Goal: Task Accomplishment & Management: Manage account settings

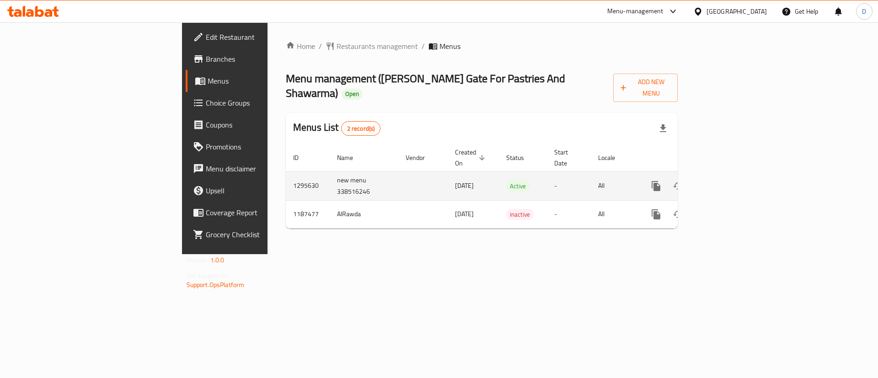
click at [727, 181] on icon "enhanced table" at bounding box center [721, 186] width 11 height 11
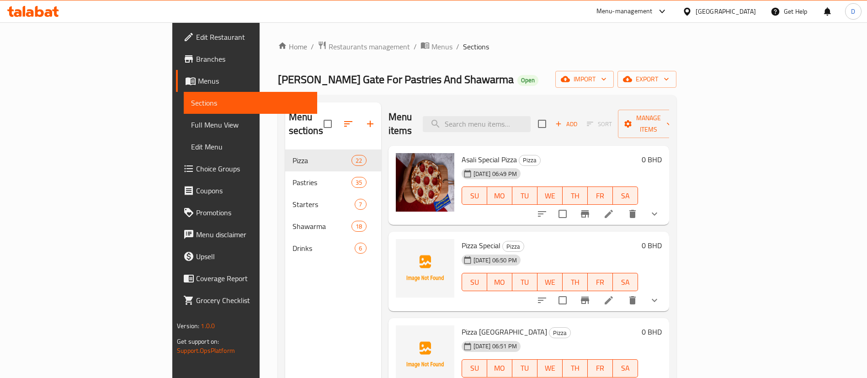
click at [548, 105] on div "Menu items Add Sort Manage items" at bounding box center [529, 123] width 281 height 43
click at [548, 108] on div "Menu items Add Sort Manage items" at bounding box center [529, 123] width 281 height 43
click at [531, 116] on input "search" at bounding box center [477, 124] width 108 height 16
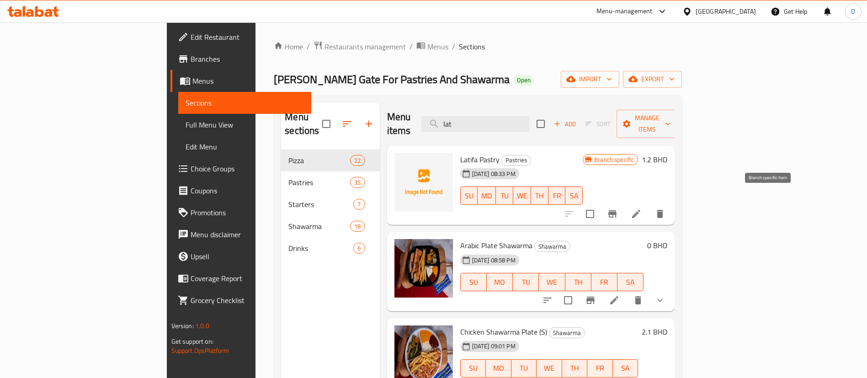
type input "lat"
click at [618, 208] on icon "Branch-specific-item" at bounding box center [612, 213] width 11 height 11
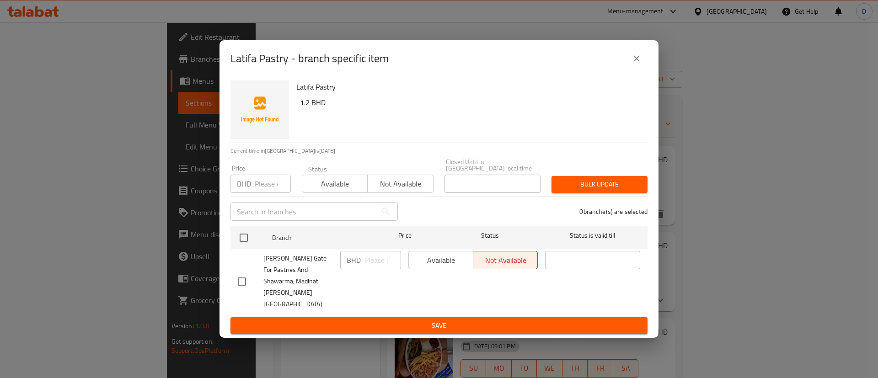
click at [260, 187] on input "number" at bounding box center [273, 184] width 36 height 18
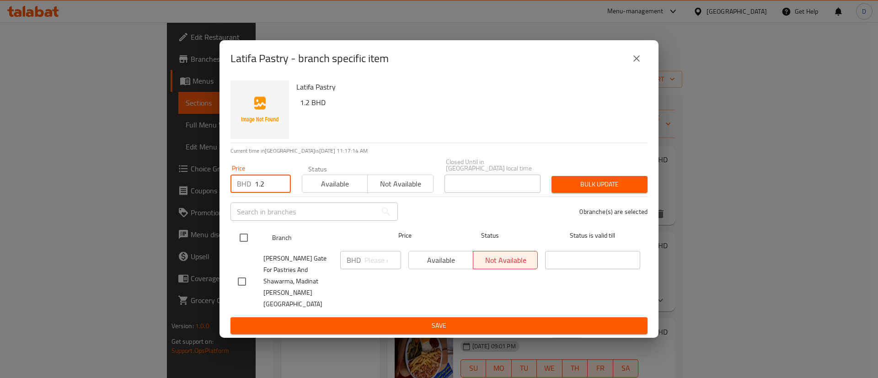
type input "1.2"
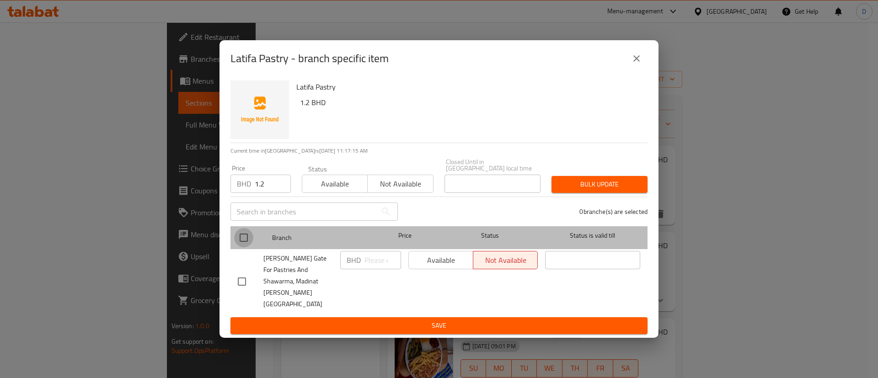
click at [237, 243] on input "checkbox" at bounding box center [243, 237] width 19 height 19
checkbox input "true"
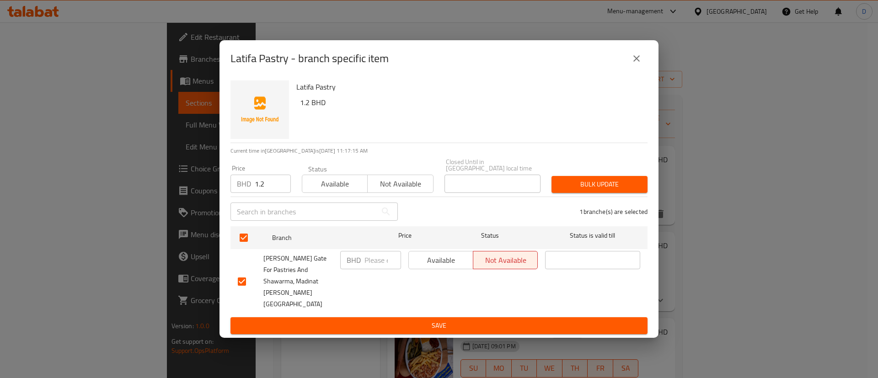
click at [565, 190] on span "Bulk update" at bounding box center [599, 184] width 81 height 11
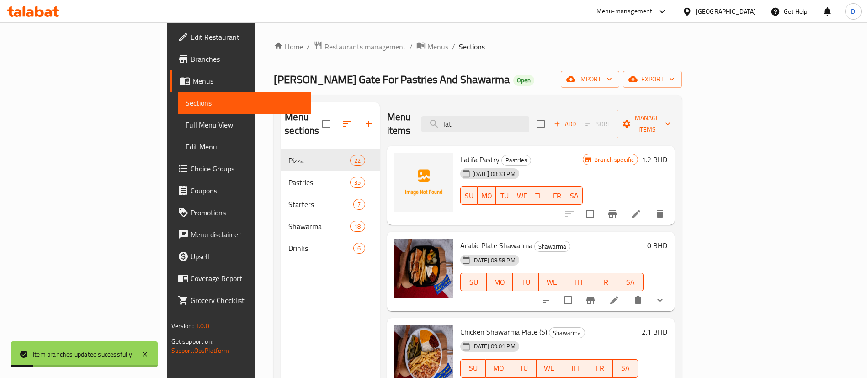
click at [618, 208] on icon "Branch-specific-item" at bounding box center [612, 213] width 11 height 11
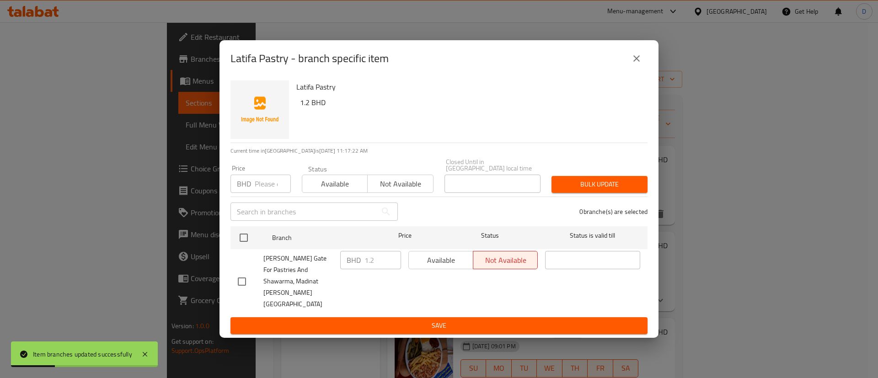
click at [345, 269] on div "BHD 1.2 ​" at bounding box center [370, 260] width 61 height 18
click at [357, 281] on div "BHD 1.2 ​" at bounding box center [371, 281] width 68 height 68
click at [636, 64] on icon "close" at bounding box center [636, 58] width 11 height 11
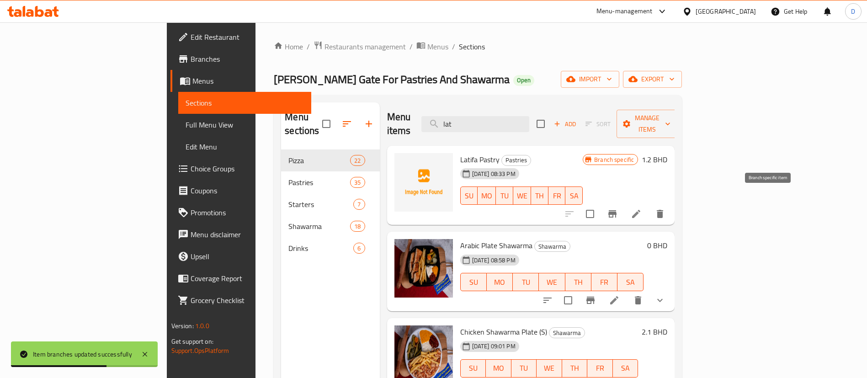
click at [617, 210] on icon "Branch-specific-item" at bounding box center [613, 213] width 8 height 7
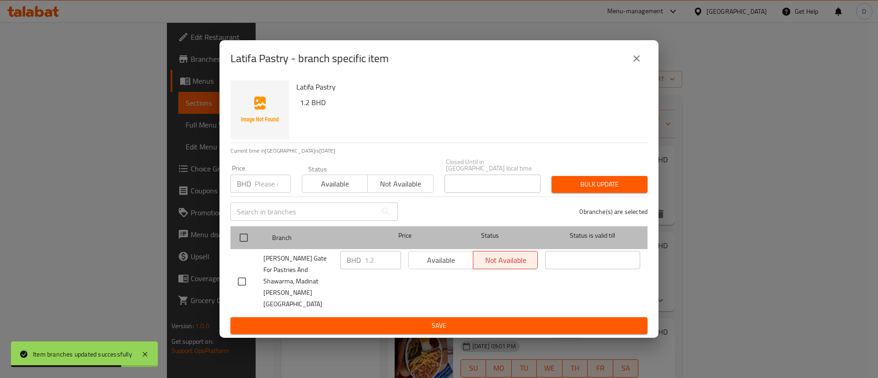
click at [257, 247] on div at bounding box center [251, 237] width 34 height 27
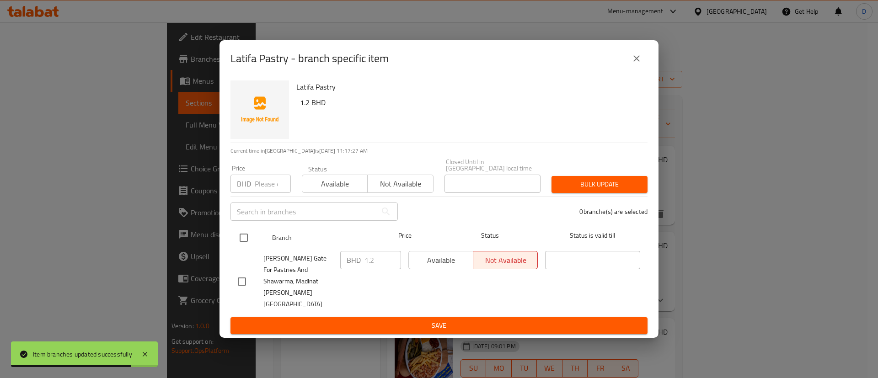
drag, startPoint x: 238, startPoint y: 247, endPoint x: 262, endPoint y: 237, distance: 26.0
click at [240, 246] on input "checkbox" at bounding box center [243, 237] width 19 height 19
checkbox input "true"
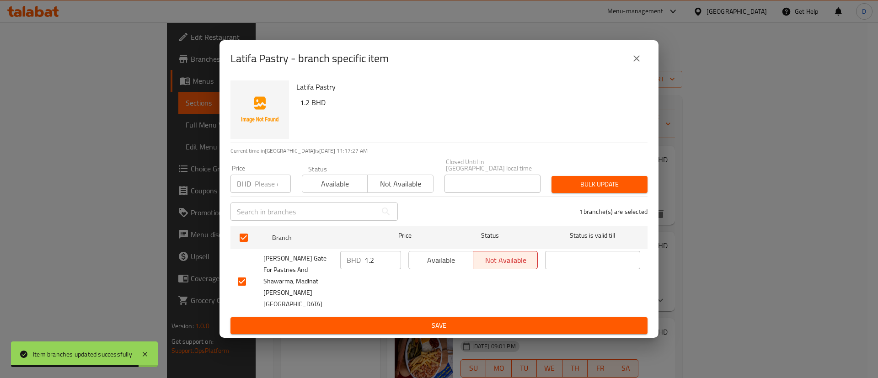
click at [342, 191] on span "Available" at bounding box center [335, 183] width 58 height 13
click at [579, 190] on span "Bulk update" at bounding box center [599, 184] width 81 height 11
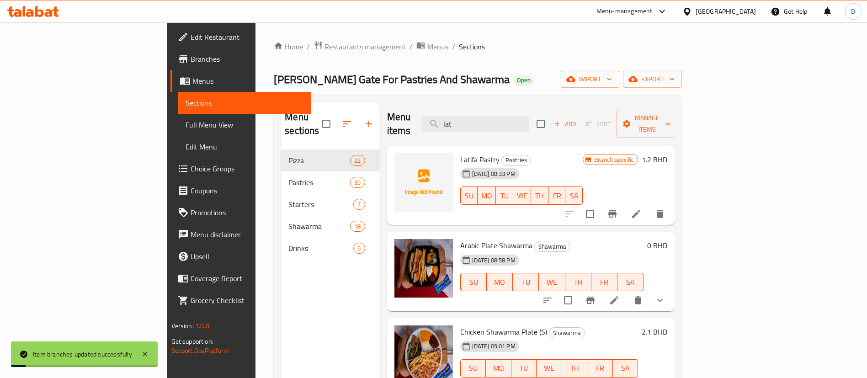
click at [587, 165] on div "[DATE] 08:33 PM SU MO TU WE TH FR SA" at bounding box center [522, 189] width 130 height 49
click at [583, 165] on div "[DATE] 08:33 PM SU MO TU WE TH FR SA" at bounding box center [522, 189] width 130 height 49
click at [558, 130] on div "Menu items lat Add Sort Manage items" at bounding box center [531, 123] width 288 height 43
click at [587, 165] on div "[DATE] 08:33 PM SU MO TU WE TH FR SA" at bounding box center [522, 189] width 130 height 49
click at [607, 126] on div "Menu items lat Add Sort Manage items" at bounding box center [531, 123] width 288 height 43
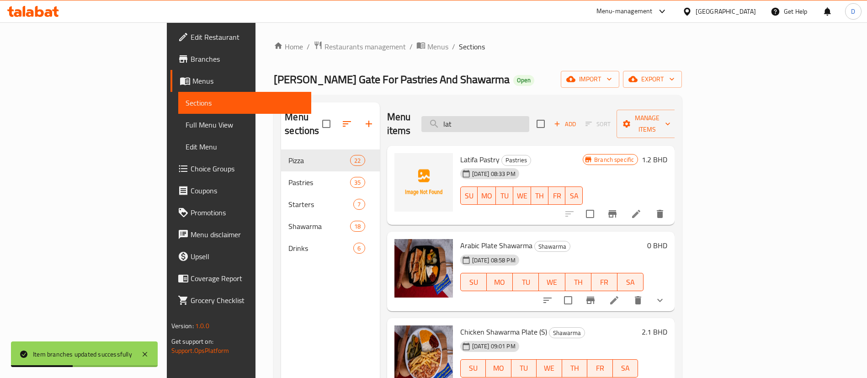
click at [529, 116] on input "lat" at bounding box center [476, 124] width 108 height 16
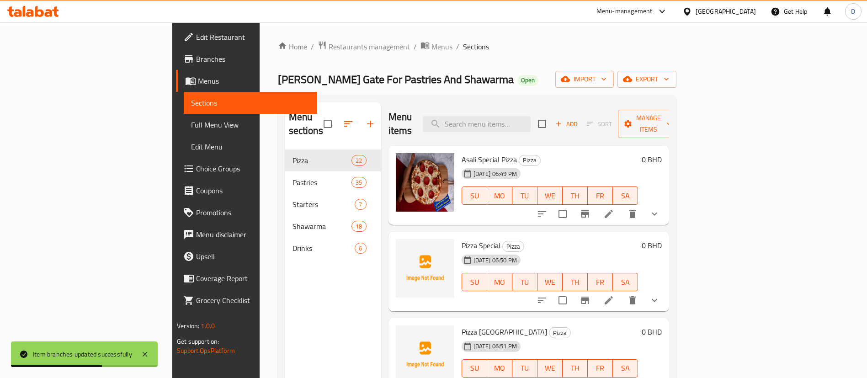
click at [571, 73] on div "[PERSON_NAME] Gate For Pastries And Shawarma Open import export" at bounding box center [477, 79] width 399 height 17
